Goal: Navigation & Orientation: Find specific page/section

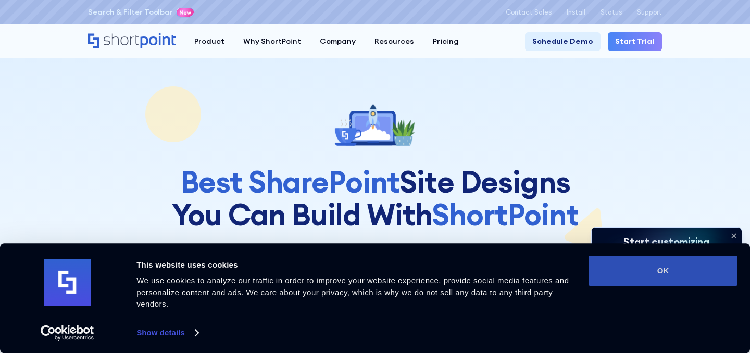
click at [618, 271] on button "OK" at bounding box center [662, 271] width 149 height 30
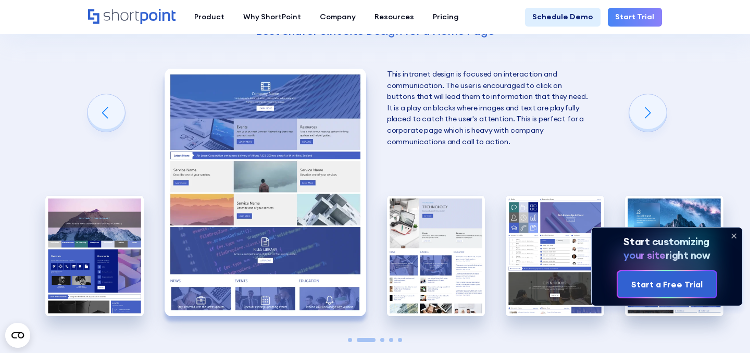
scroll to position [1895, 0]
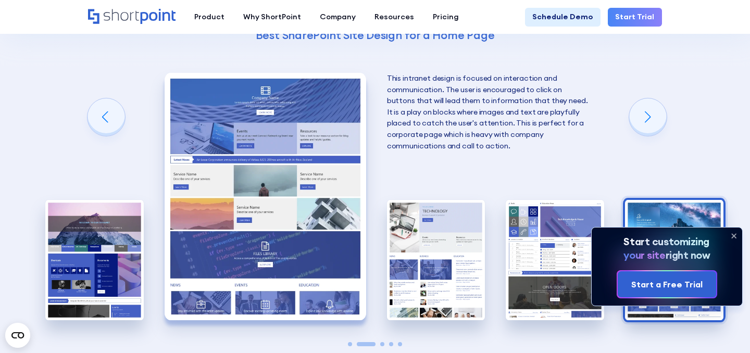
click at [653, 226] on img "5 / 5" at bounding box center [674, 260] width 98 height 121
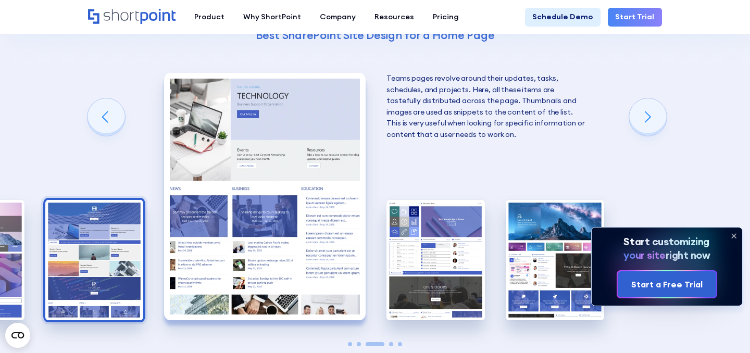
click at [57, 255] on img "2 / 5" at bounding box center [94, 260] width 98 height 121
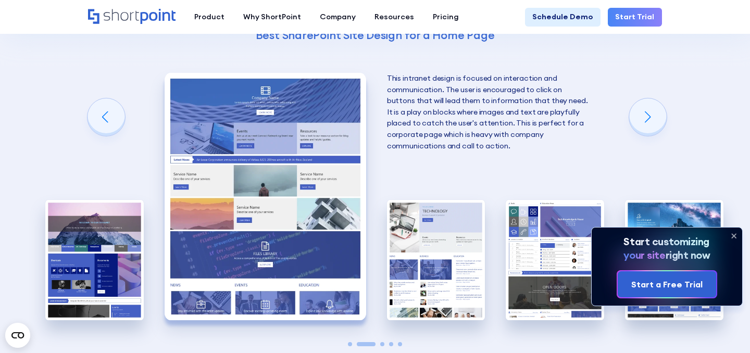
click at [57, 255] on img "1 / 5" at bounding box center [94, 260] width 98 height 121
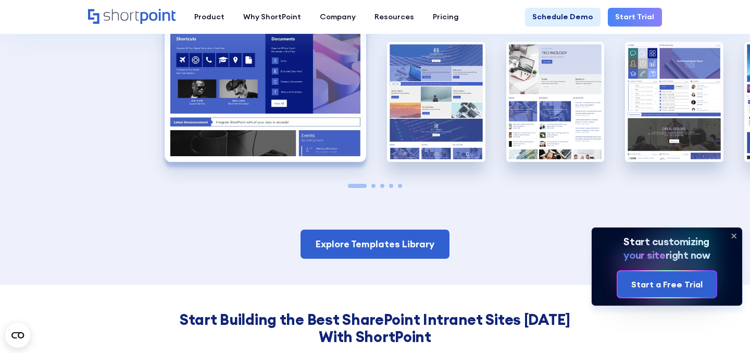
scroll to position [2055, 0]
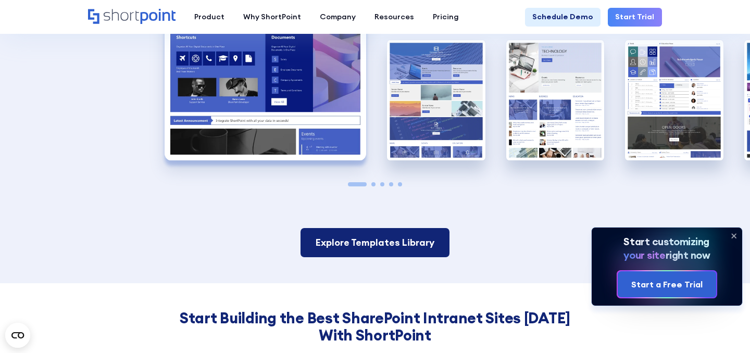
click at [332, 235] on link "Explore Templates Library" at bounding box center [374, 242] width 149 height 29
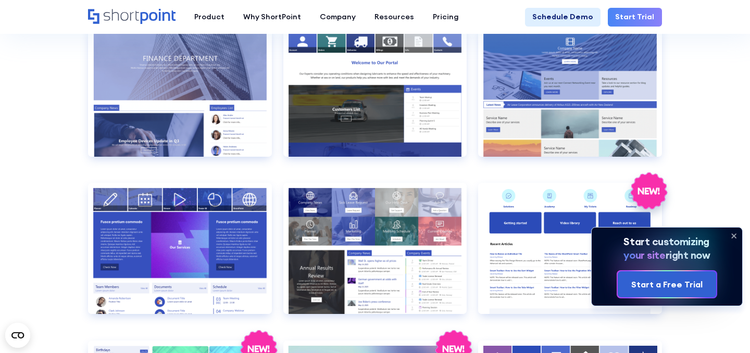
scroll to position [1820, 0]
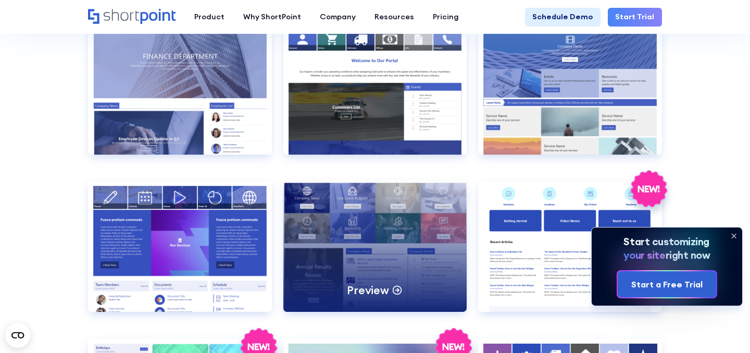
click at [405, 227] on div "Preview" at bounding box center [375, 246] width 184 height 131
